Goal: Navigation & Orientation: Find specific page/section

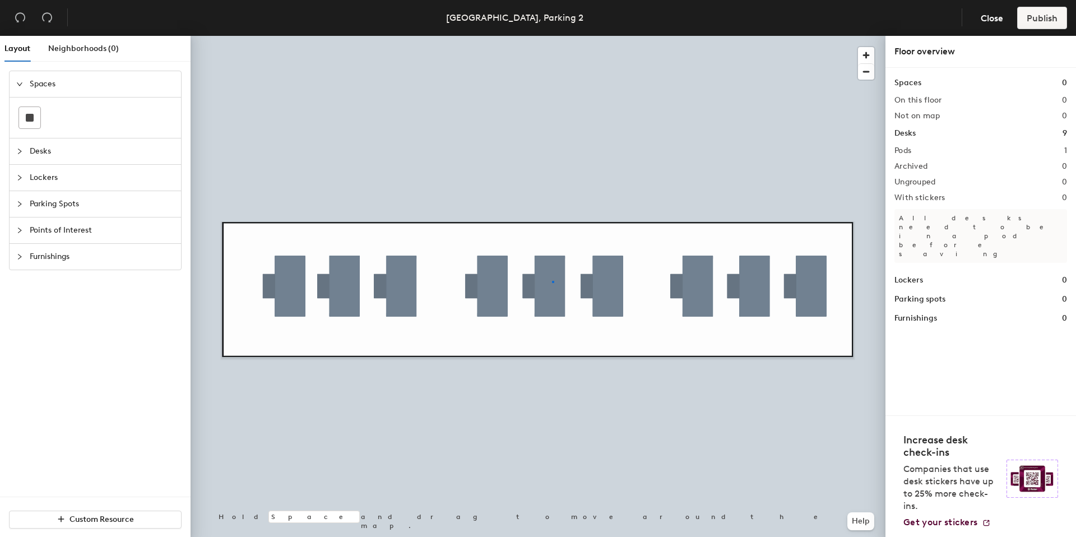
click at [552, 36] on div at bounding box center [537, 36] width 695 height 0
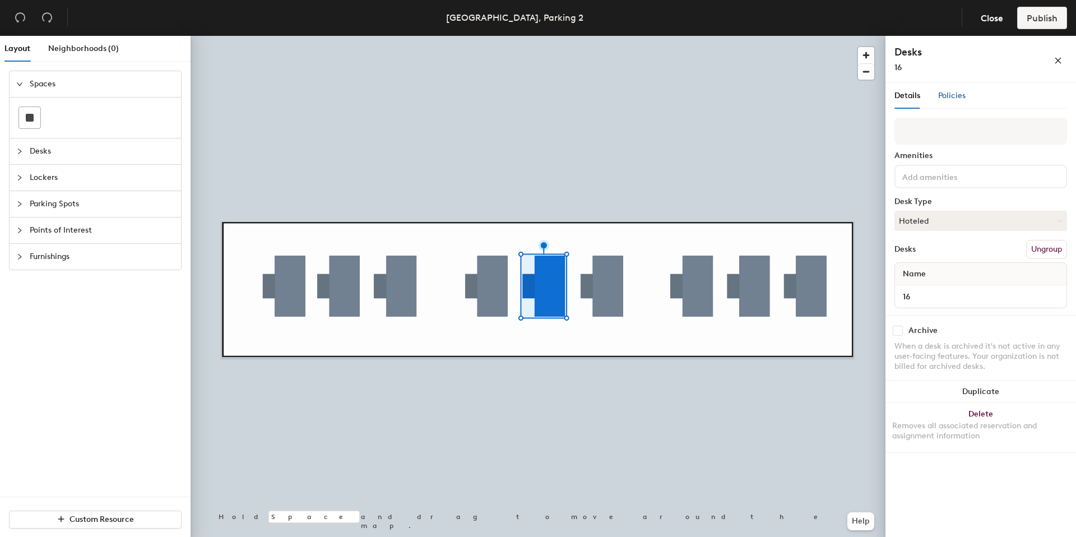
click at [950, 98] on span "Policies" at bounding box center [951, 96] width 27 height 10
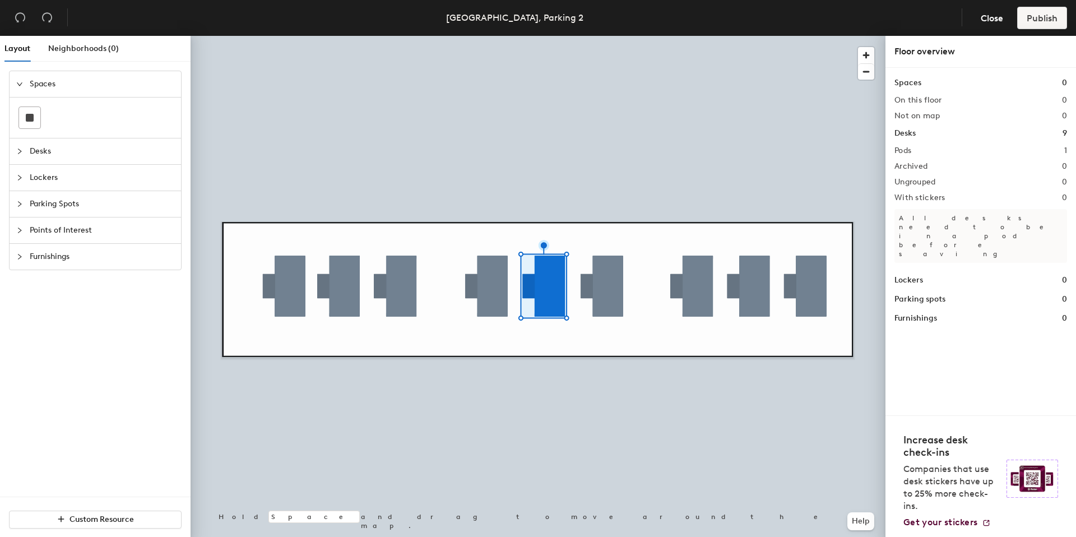
click at [544, 36] on div at bounding box center [537, 36] width 695 height 0
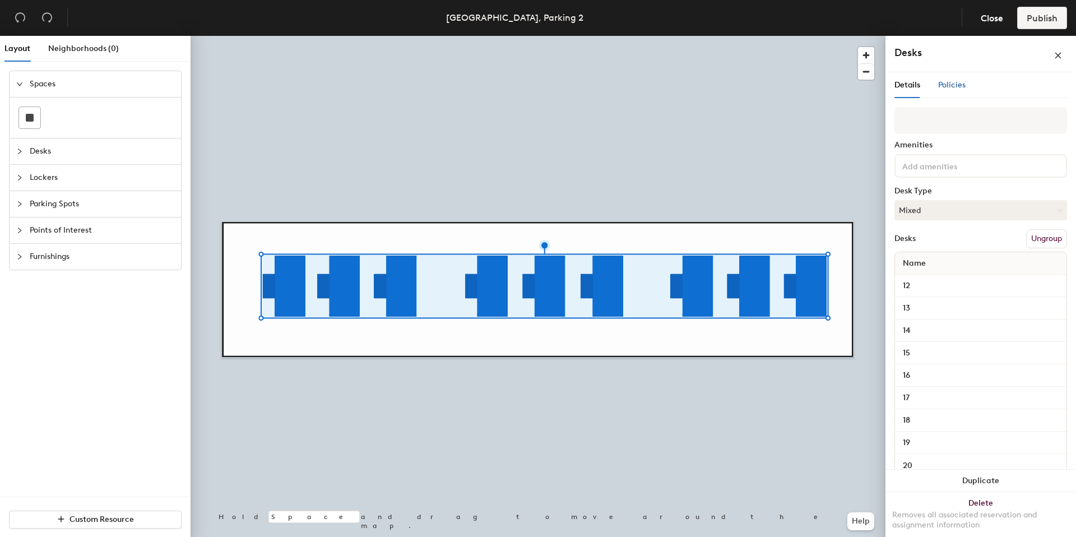
click at [954, 87] on span "Policies" at bounding box center [951, 85] width 27 height 10
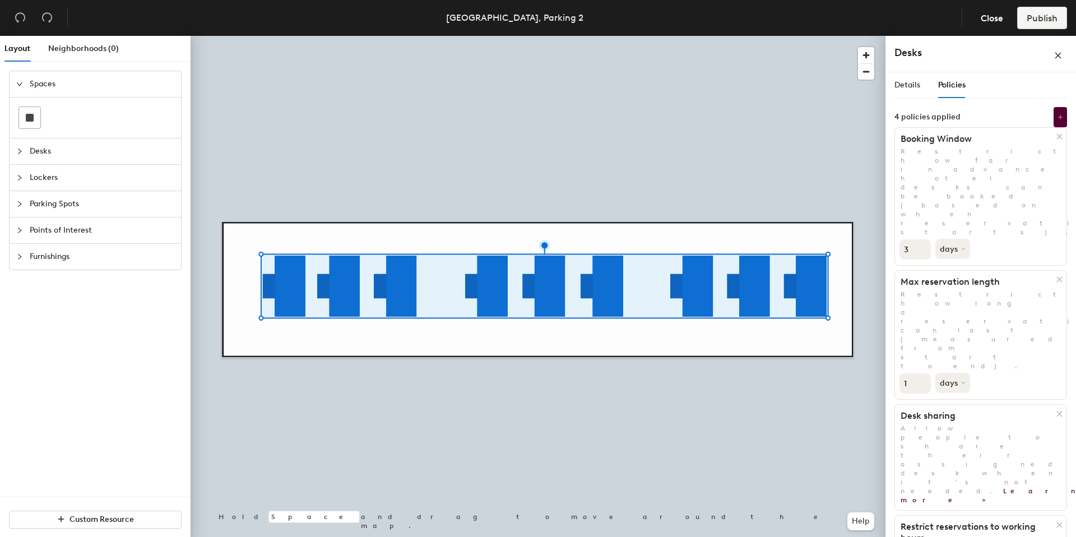
click at [1061, 55] on icon "close" at bounding box center [1058, 56] width 8 height 8
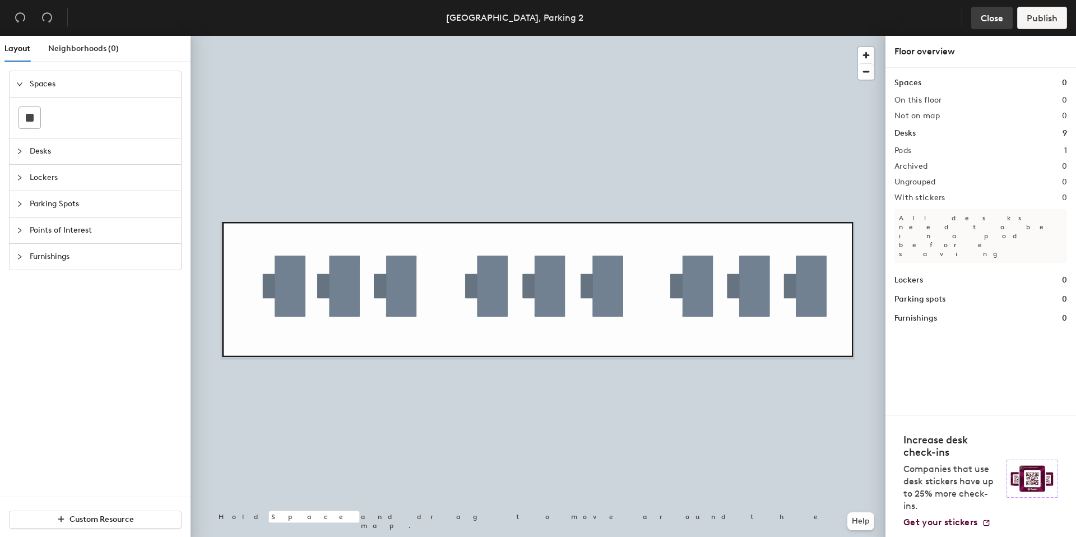
click at [993, 19] on span "Close" at bounding box center [991, 18] width 22 height 11
